Goal: Navigation & Orientation: Understand site structure

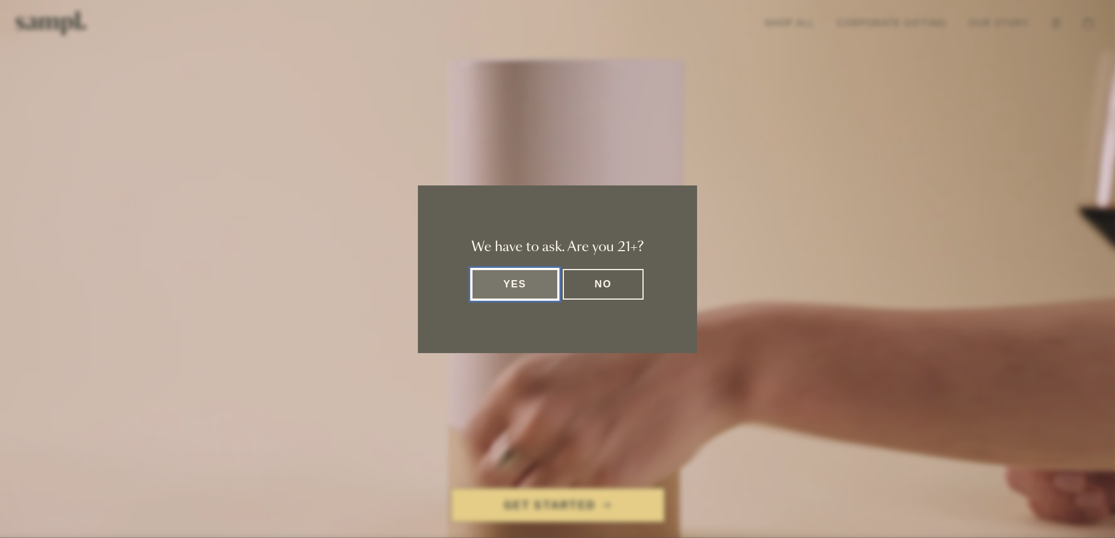
click at [527, 293] on button "Yes" at bounding box center [514, 284] width 87 height 31
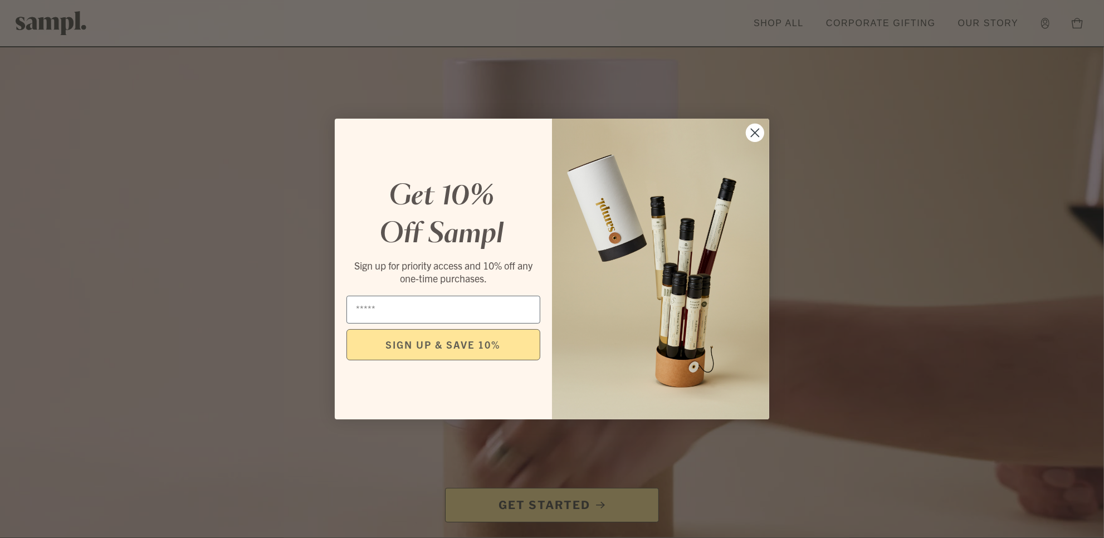
click at [753, 133] on circle "Close dialog" at bounding box center [755, 133] width 18 height 18
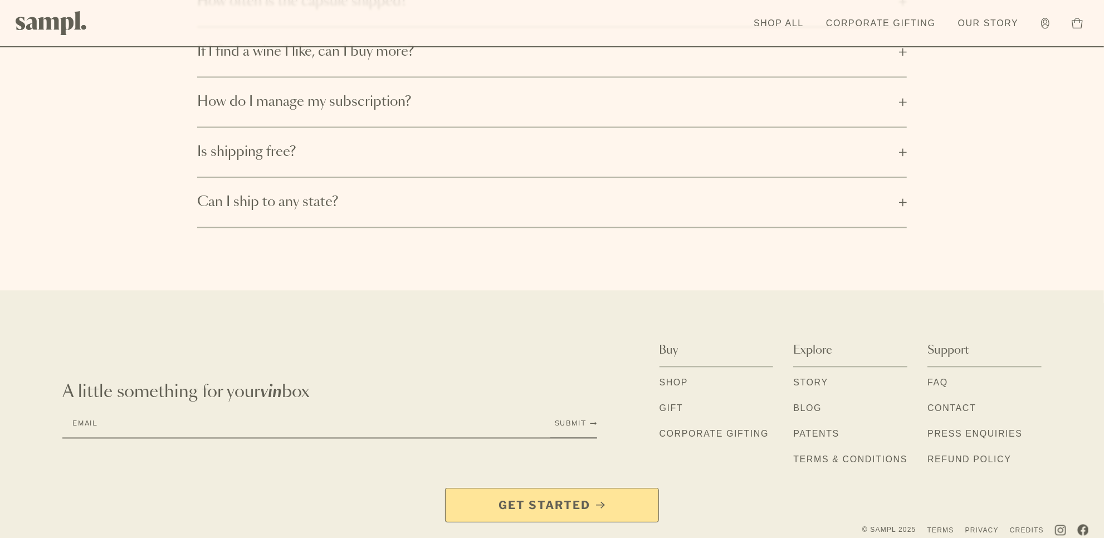
scroll to position [2112, 0]
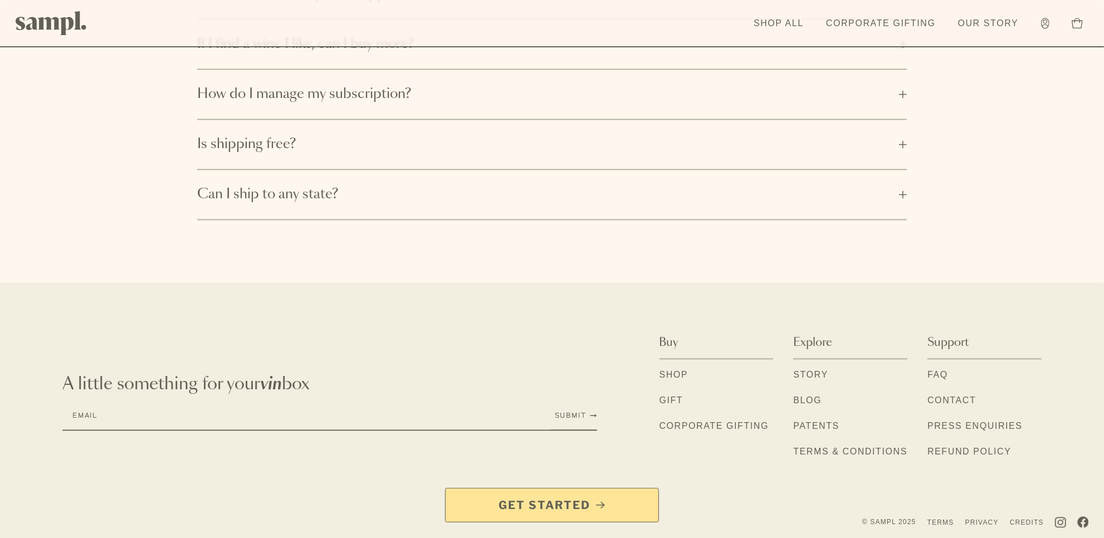
click at [818, 376] on link "Story" at bounding box center [810, 375] width 35 height 14
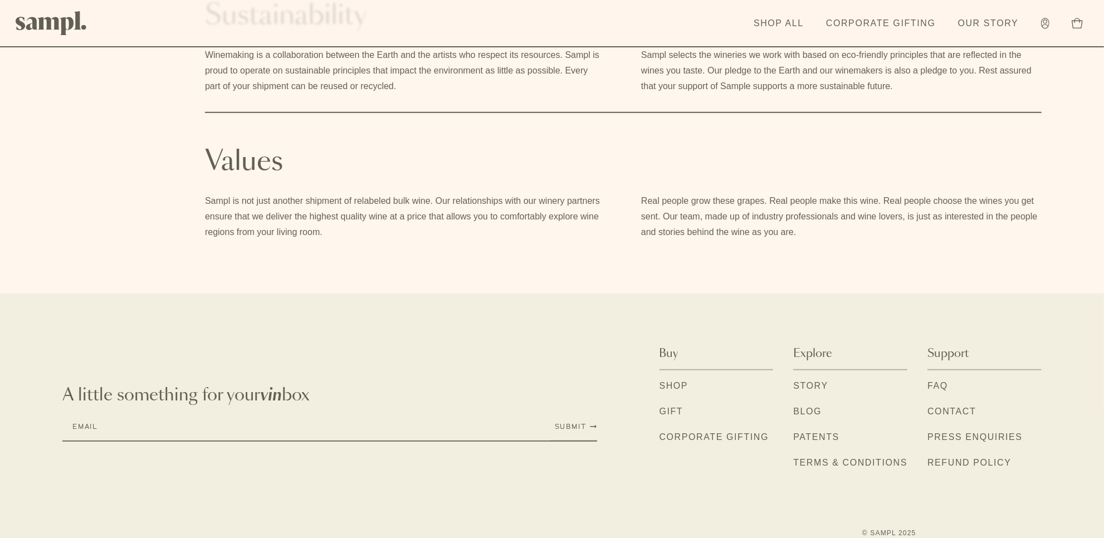
scroll to position [733, 0]
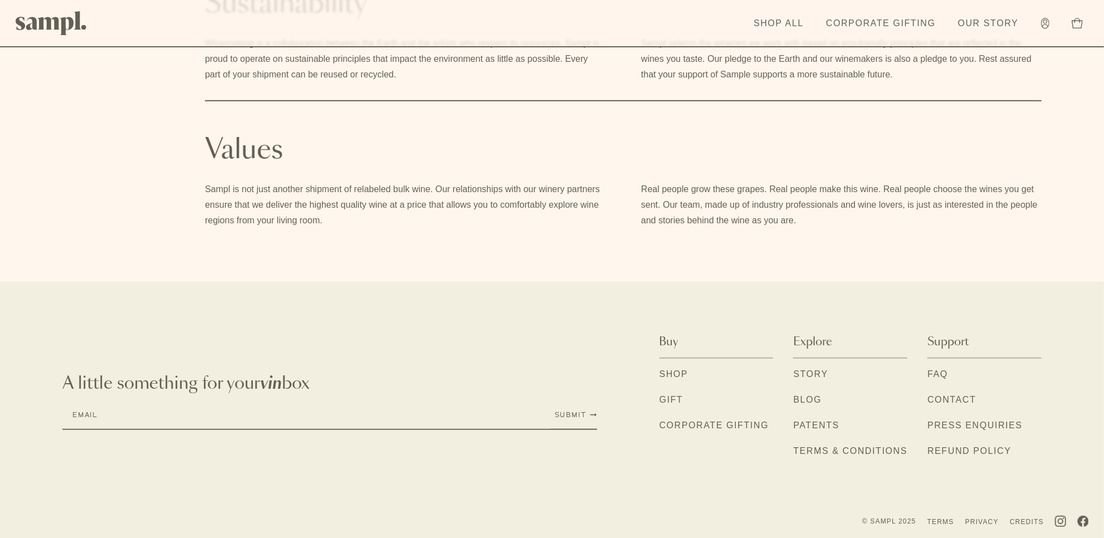
click at [685, 373] on link "Shop" at bounding box center [674, 375] width 29 height 14
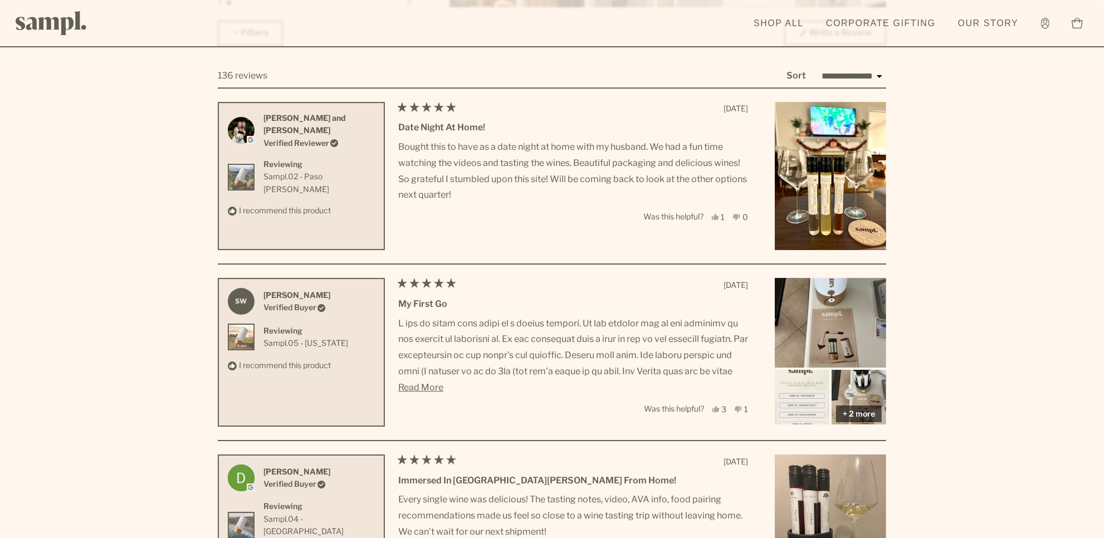
scroll to position [3343, 0]
